Goal: Task Accomplishment & Management: Complete application form

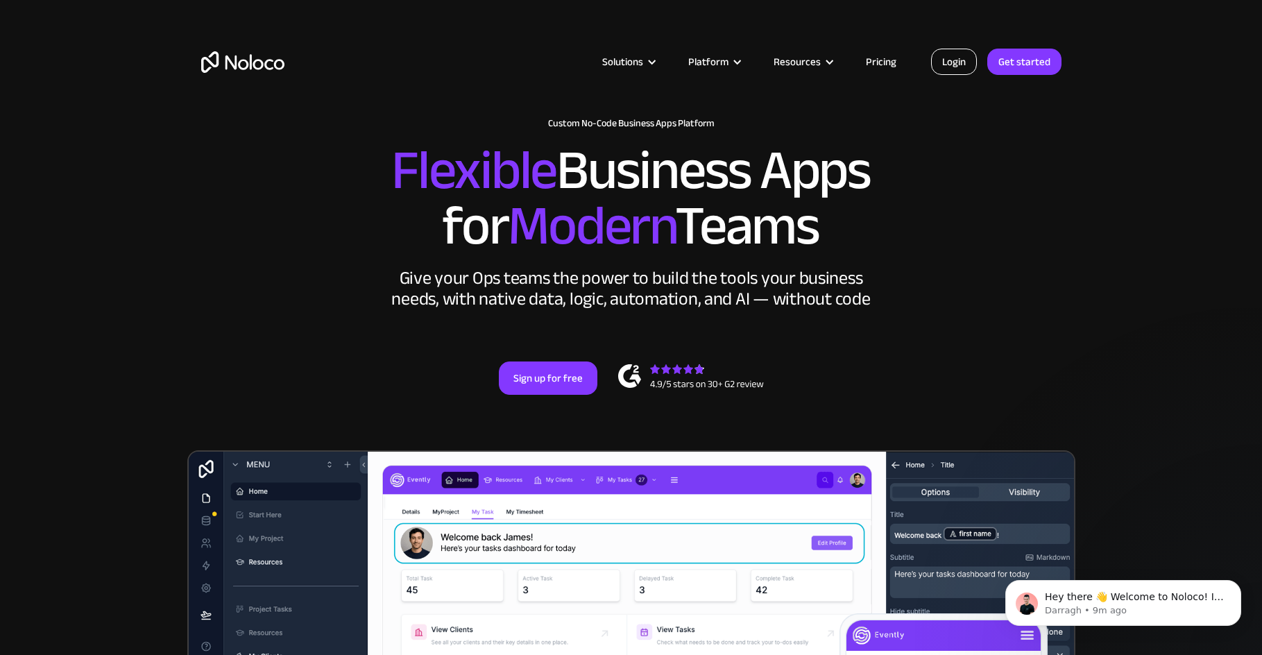
click at [969, 56] on link "Login" at bounding box center [954, 62] width 46 height 26
click at [1010, 69] on link "Get started" at bounding box center [1024, 62] width 74 height 26
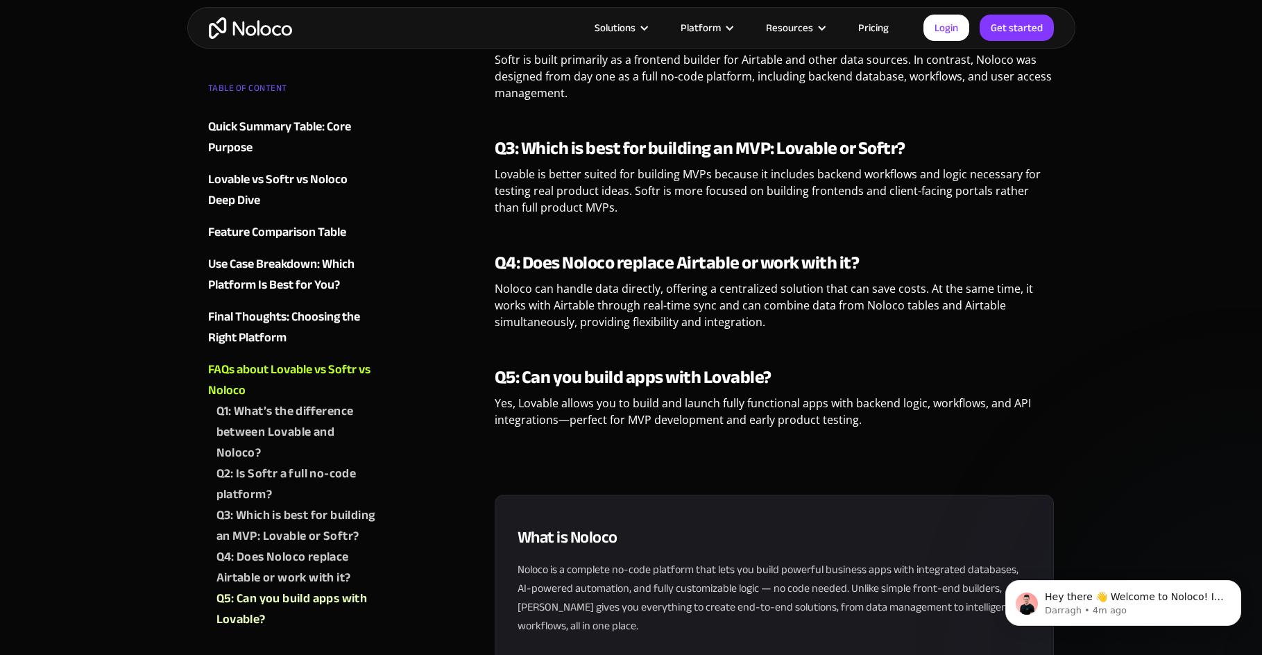
scroll to position [3816, 0]
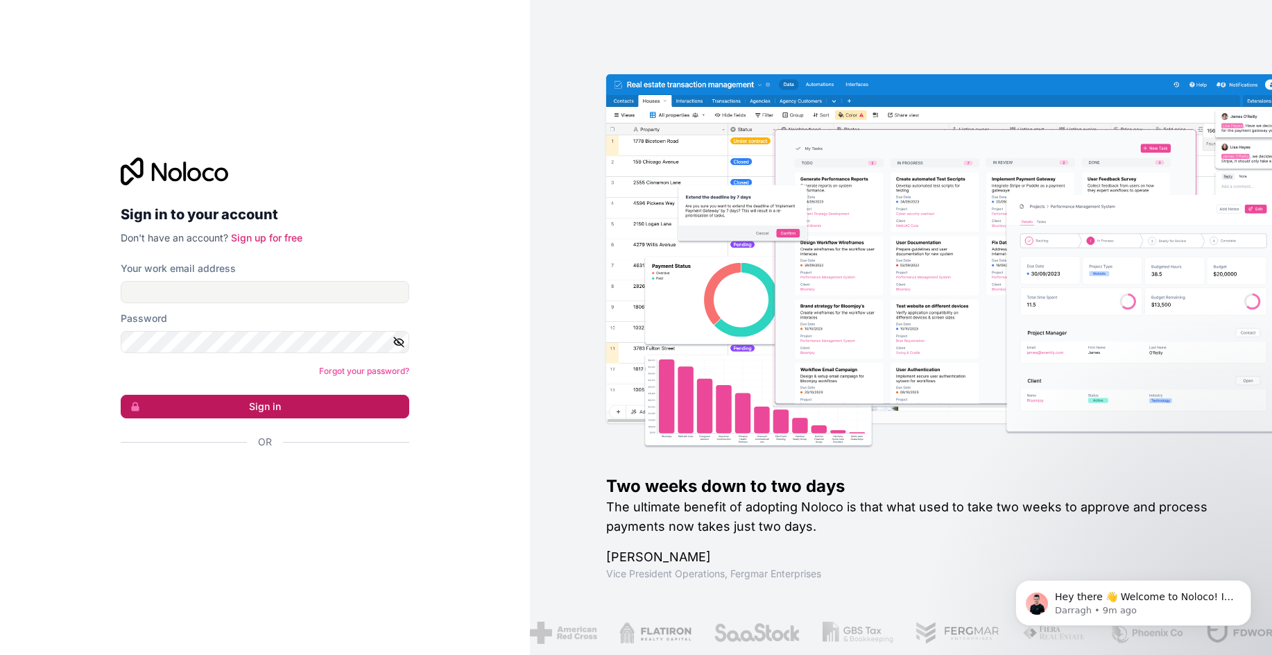
click at [348, 405] on button "Sign in" at bounding box center [265, 407] width 289 height 24
